Goal: Task Accomplishment & Management: Use online tool/utility

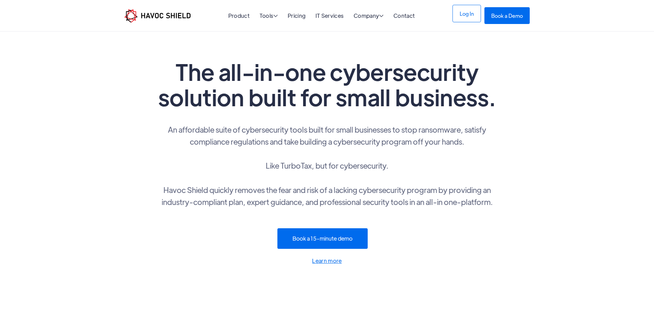
click at [480, 18] on link "Log In" at bounding box center [466, 14] width 28 height 18
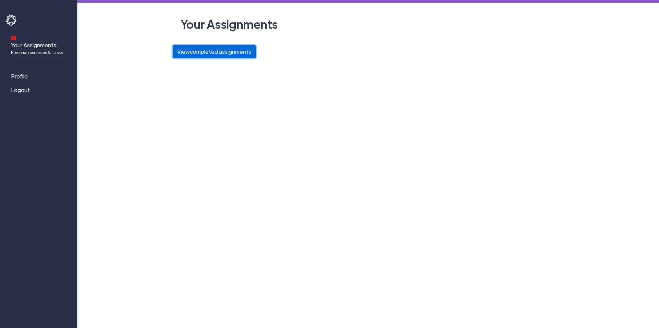
click at [213, 51] on button "View completed assignments" at bounding box center [214, 51] width 83 height 13
